Goal: Information Seeking & Learning: Learn about a topic

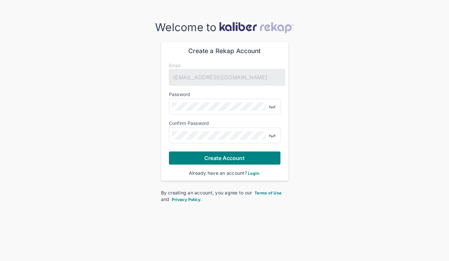
click at [251, 171] on span "Login" at bounding box center [253, 173] width 11 height 5
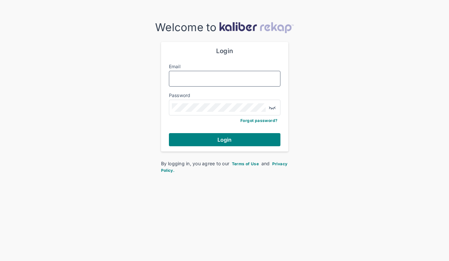
click at [188, 75] on input "Email" at bounding box center [225, 78] width 106 height 9
type input "**********"
click at [169, 133] on button "Login" at bounding box center [224, 139] width 111 height 13
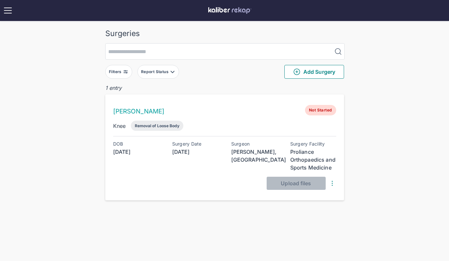
click at [271, 124] on div "Knee Removal of Loose Body" at bounding box center [224, 126] width 223 height 10
click at [165, 126] on div "Removal of Loose Body" at bounding box center [157, 125] width 45 height 5
click at [124, 112] on link "[PERSON_NAME]" at bounding box center [138, 112] width 51 height 8
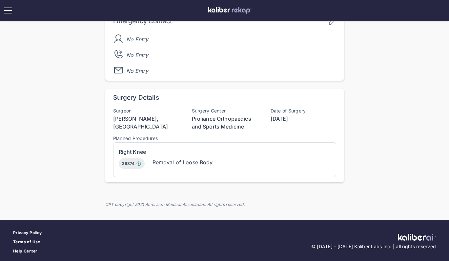
scroll to position [198, 0]
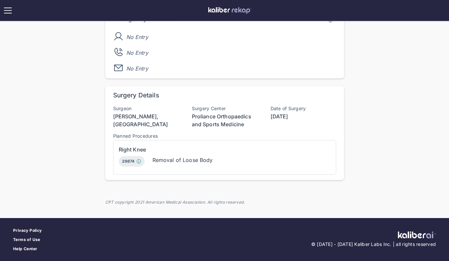
click at [131, 160] on div "29874 [MEDICAL_DATA], surgical; for removal of loose body or [MEDICAL_DATA] (eg…" at bounding box center [132, 161] width 26 height 10
click at [89, 149] on div "**********" at bounding box center [224, 3] width 449 height 403
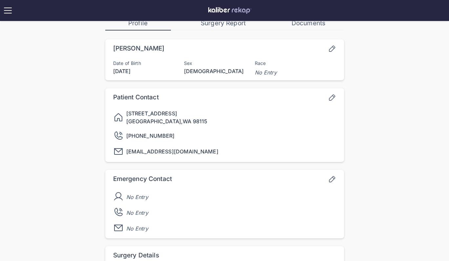
scroll to position [0, 0]
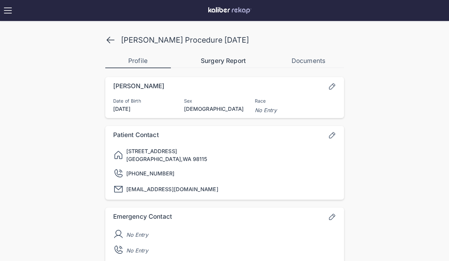
click at [241, 58] on div "Surgery Report" at bounding box center [223, 61] width 66 height 8
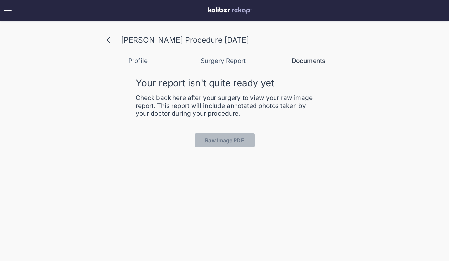
click at [293, 61] on div "Documents" at bounding box center [309, 61] width 66 height 8
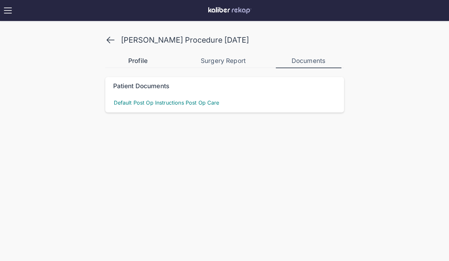
click at [138, 63] on div "Profile" at bounding box center [138, 61] width 66 height 8
